Goal: Find specific page/section: Find specific page/section

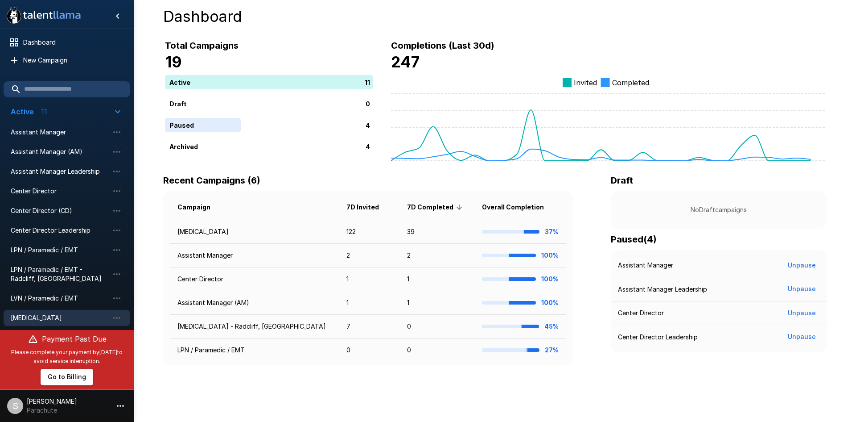
click at [41, 315] on span "Phlebotomist" at bounding box center [60, 317] width 98 height 9
